Goal: Transaction & Acquisition: Purchase product/service

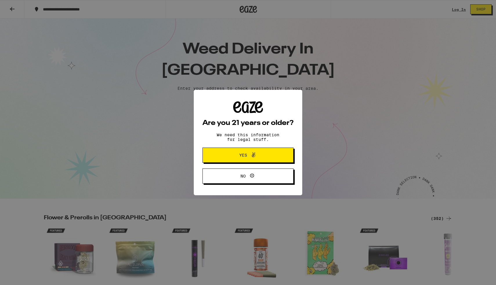
click at [249, 151] on button "Yes" at bounding box center [247, 154] width 91 height 15
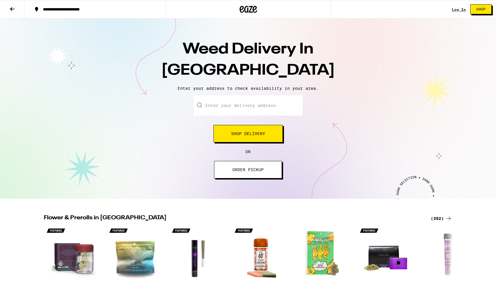
click at [236, 135] on span "Shop Delivery" at bounding box center [248, 133] width 34 height 4
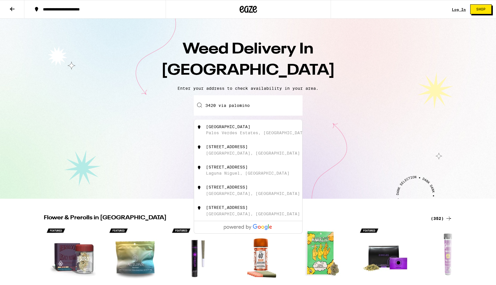
click at [222, 131] on div "[STREET_ADDRESS]" at bounding box center [258, 129] width 104 height 11
type input "[STREET_ADDRESS]"
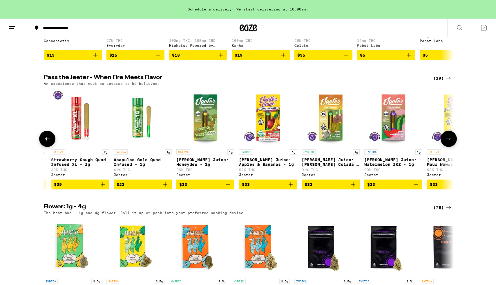
scroll to position [0, 782]
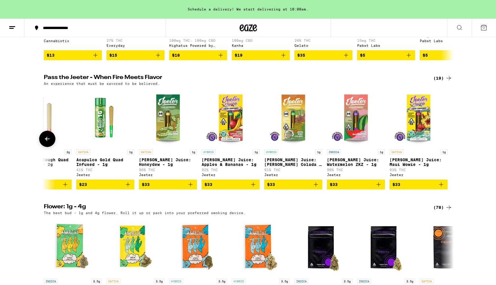
click at [165, 163] on p "[PERSON_NAME] Juice: Honeydew - 1g" at bounding box center [168, 161] width 58 height 9
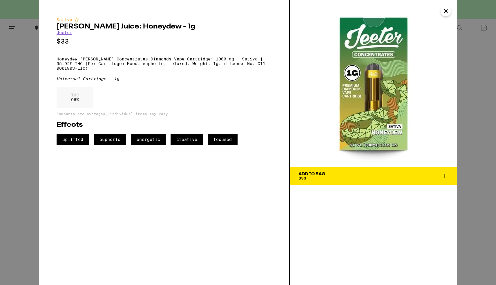
click at [308, 172] on div "Add To Bag" at bounding box center [312, 174] width 27 height 4
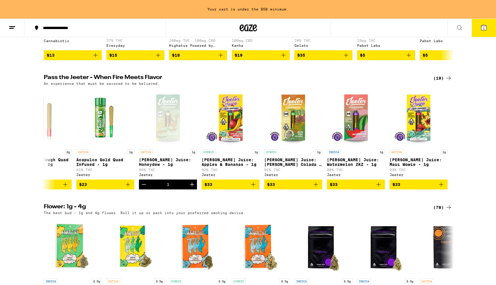
click at [479, 30] on button "1" at bounding box center [484, 28] width 24 height 18
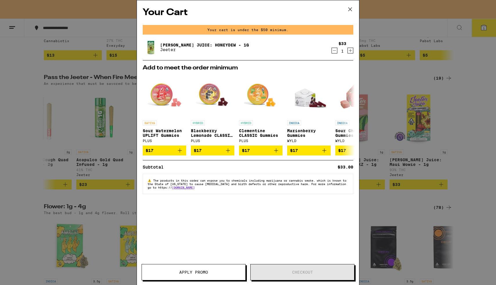
click at [207, 270] on span "Apply Promo" at bounding box center [193, 272] width 29 height 4
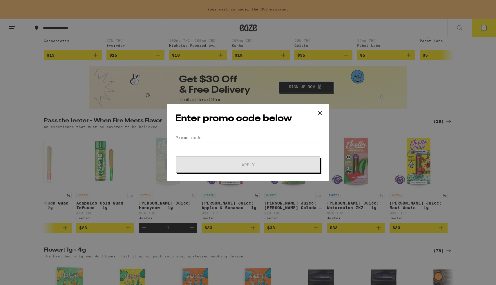
click at [320, 114] on icon at bounding box center [320, 113] width 9 height 9
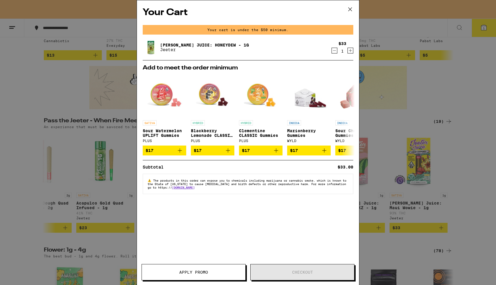
click at [349, 8] on icon at bounding box center [350, 9] width 9 height 9
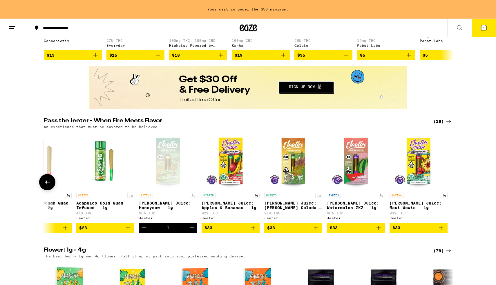
click at [146, 231] on icon "Decrement" at bounding box center [143, 227] width 7 height 7
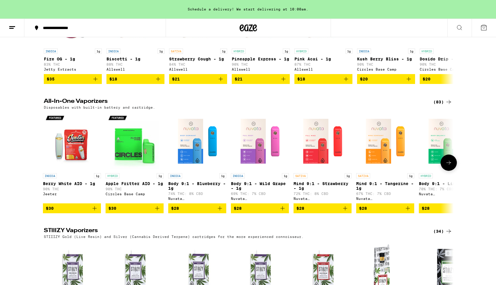
scroll to position [689, 0]
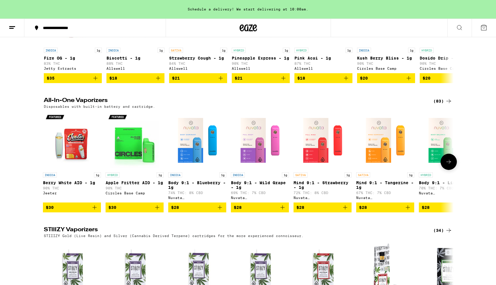
click at [98, 211] on icon "Add to bag" at bounding box center [94, 207] width 7 height 7
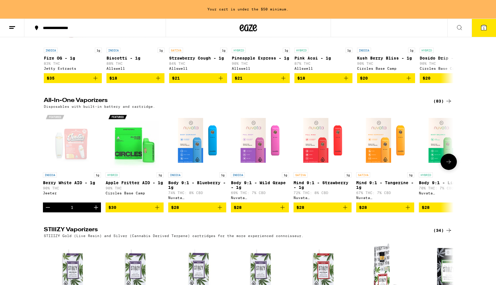
click at [98, 211] on icon "Increment" at bounding box center [96, 207] width 7 height 7
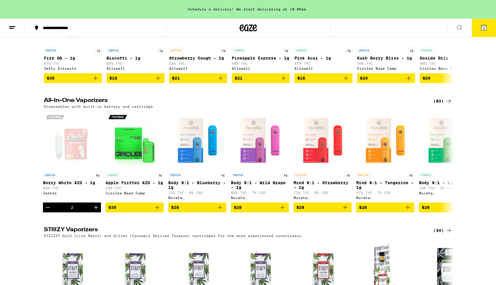
click at [482, 31] on button "2" at bounding box center [484, 28] width 24 height 18
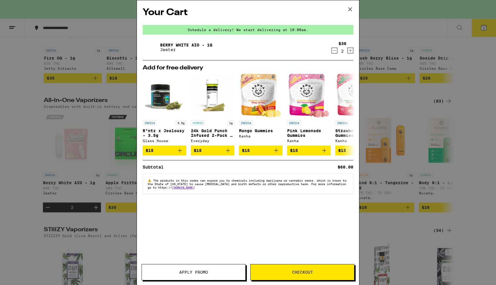
click at [306, 270] on span "Checkout" at bounding box center [302, 272] width 21 height 4
